Goal: Information Seeking & Learning: Check status

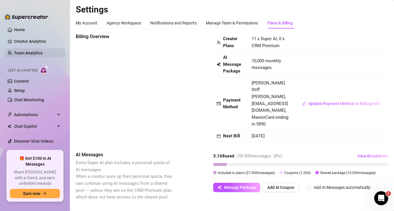
click at [34, 51] on link "Team Analytics" at bounding box center [28, 53] width 29 height 5
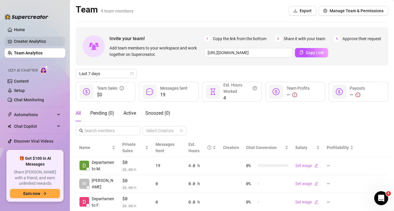
click at [34, 42] on link "Creator Analytics" at bounding box center [37, 41] width 47 height 9
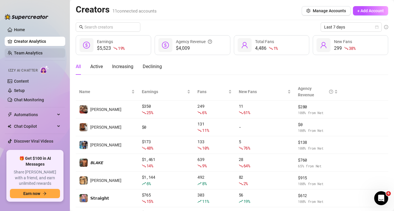
click at [28, 51] on link "Team Analytics" at bounding box center [28, 53] width 29 height 5
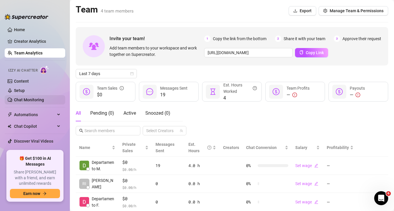
click at [36, 99] on link "Chat Monitoring" at bounding box center [29, 100] width 30 height 5
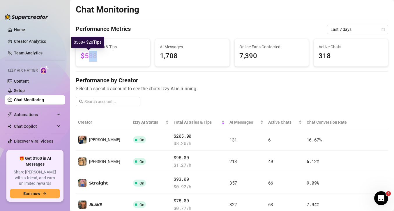
drag, startPoint x: 100, startPoint y: 58, endPoint x: 87, endPoint y: 58, distance: 12.5
click at [87, 58] on span "$588" at bounding box center [113, 56] width 65 height 11
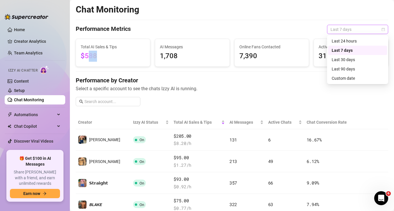
click at [359, 30] on span "Last 7 days" at bounding box center [358, 29] width 54 height 9
click at [351, 42] on div "Last 24 hours" at bounding box center [358, 41] width 52 height 6
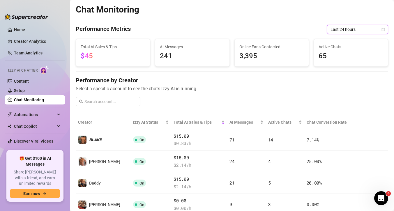
click at [354, 31] on span "Last 24 hours" at bounding box center [358, 29] width 54 height 9
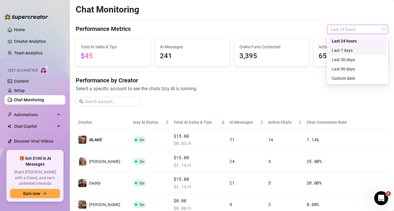
click at [353, 52] on div "Last 7 days" at bounding box center [358, 50] width 52 height 6
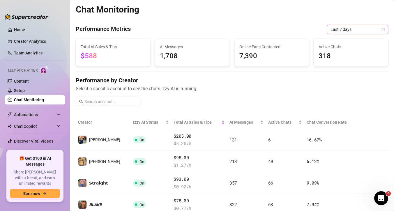
click at [352, 27] on span "Last 7 days" at bounding box center [358, 29] width 54 height 9
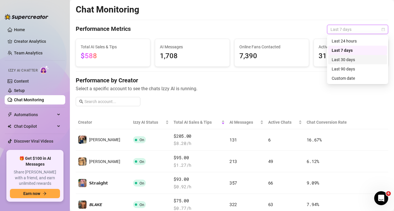
click at [347, 59] on div "Last 30 days" at bounding box center [358, 60] width 52 height 6
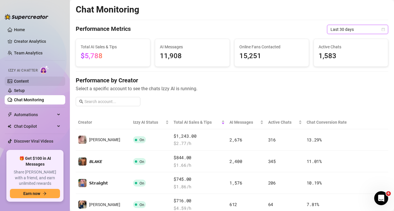
click at [29, 80] on link "Content" at bounding box center [21, 81] width 15 height 5
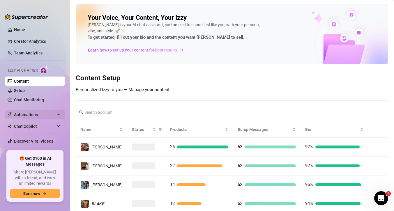
scroll to position [6, 0]
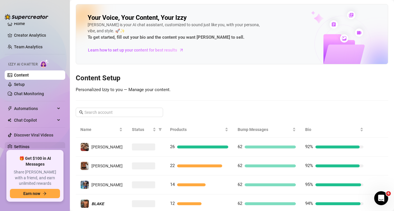
click at [21, 148] on link "Settings" at bounding box center [21, 146] width 15 height 5
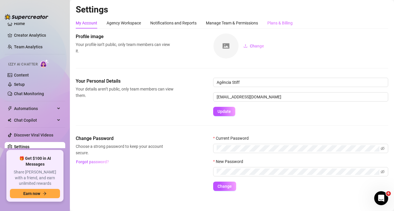
click at [280, 27] on div "Plans & Billing" at bounding box center [279, 22] width 25 height 11
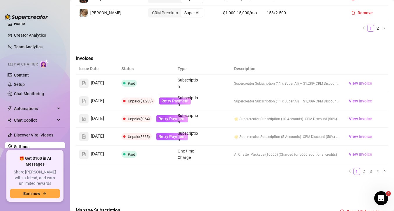
scroll to position [377, 0]
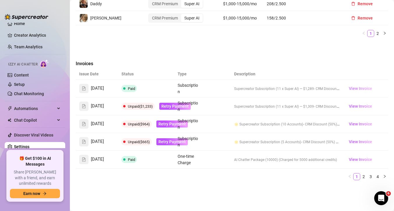
click at [358, 85] on span "View Invoice" at bounding box center [360, 88] width 23 height 6
click at [17, 76] on link "Content" at bounding box center [21, 75] width 15 height 5
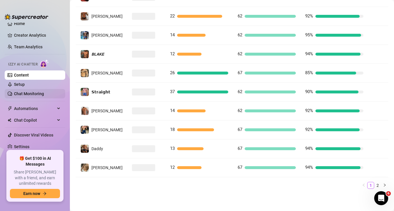
click at [26, 95] on link "Chat Monitoring" at bounding box center [29, 93] width 30 height 5
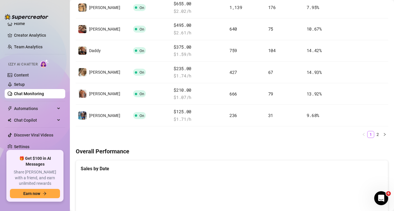
scroll to position [232, 0]
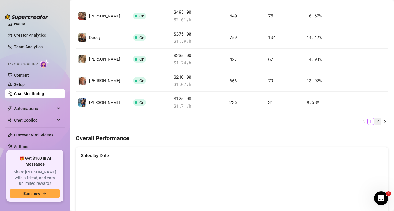
click at [378, 121] on link "2" at bounding box center [378, 121] width 6 height 6
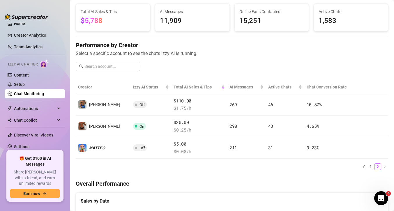
scroll to position [36, 0]
click at [372, 168] on link "1" at bounding box center [371, 166] width 6 height 6
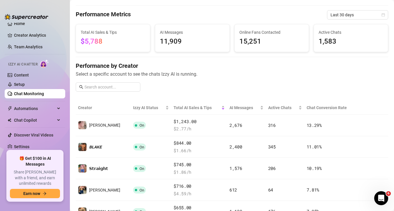
scroll to position [0, 0]
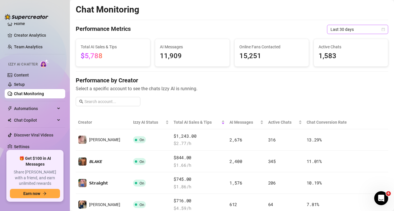
click at [360, 33] on span "Last 30 days" at bounding box center [358, 29] width 54 height 9
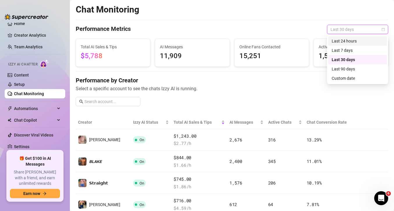
click at [356, 39] on div "Last 24 hours" at bounding box center [358, 41] width 52 height 6
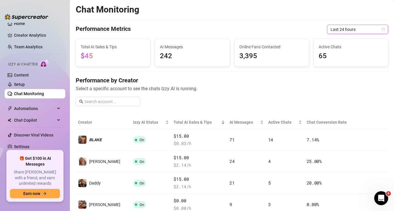
click at [359, 29] on span "Last 24 hours" at bounding box center [358, 29] width 54 height 9
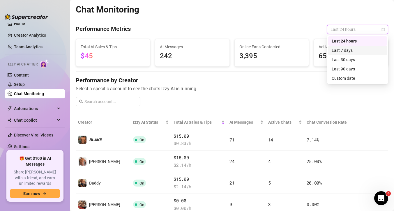
click at [357, 50] on div "Last 7 days" at bounding box center [358, 50] width 52 height 6
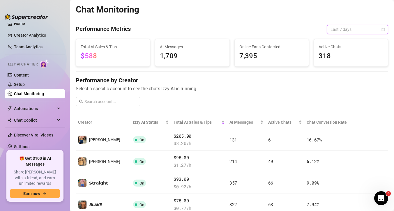
click at [352, 28] on span "Last 7 days" at bounding box center [358, 29] width 54 height 9
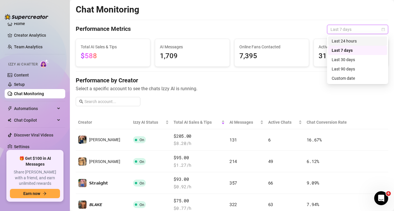
click at [351, 41] on div "Last 24 hours" at bounding box center [358, 41] width 52 height 6
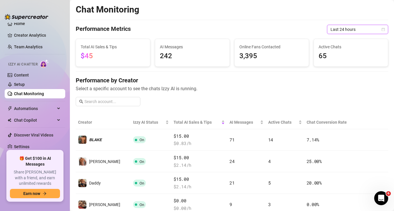
click at [355, 30] on span "Last 24 hours" at bounding box center [358, 29] width 54 height 9
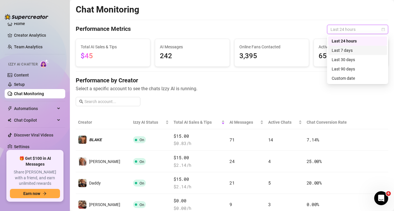
click at [359, 51] on div "Last 7 days" at bounding box center [358, 50] width 52 height 6
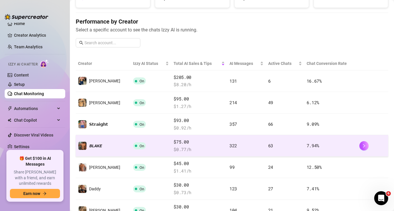
scroll to position [57, 0]
